Goal: Information Seeking & Learning: Learn about a topic

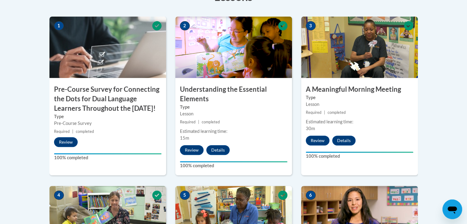
scroll to position [202, 0]
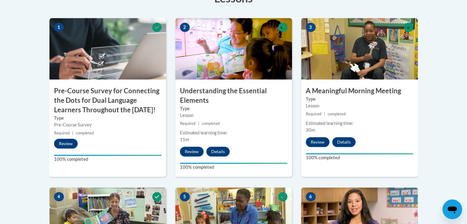
drag, startPoint x: 471, startPoint y: 77, endPoint x: 448, endPoint y: 141, distance: 67.7
click at [448, 141] on body "This site uses cookies to help improve your learning experience. By continuing …" at bounding box center [233, 226] width 467 height 857
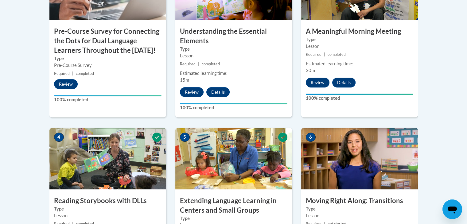
scroll to position [398, 0]
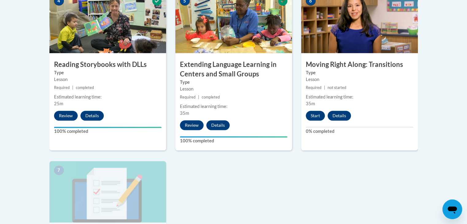
drag, startPoint x: 471, startPoint y: 126, endPoint x: 424, endPoint y: 153, distance: 53.7
click at [424, 153] on div "Toggle navigation Overview Lessons Resources Feedback Transcript Overview Recom…" at bounding box center [233, 61] width 387 height 593
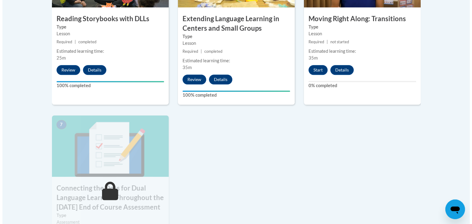
scroll to position [456, 0]
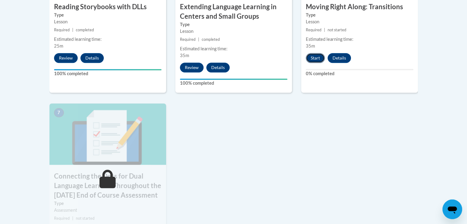
click at [316, 61] on button "Start" at bounding box center [315, 58] width 19 height 10
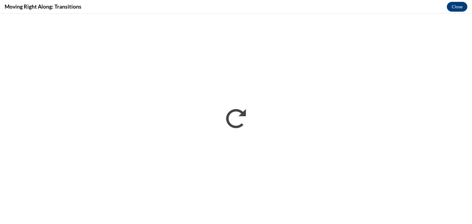
scroll to position [0, 0]
